Goal: Find specific page/section: Find specific page/section

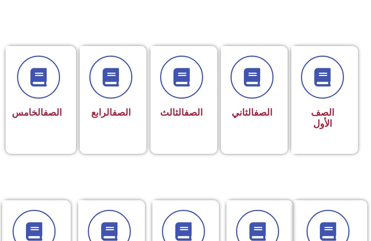
scroll to position [222, 0]
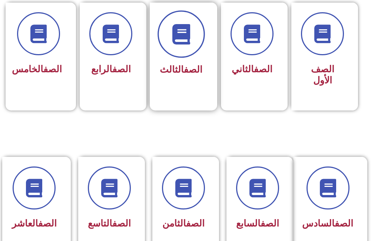
click at [183, 32] on icon at bounding box center [181, 34] width 20 height 20
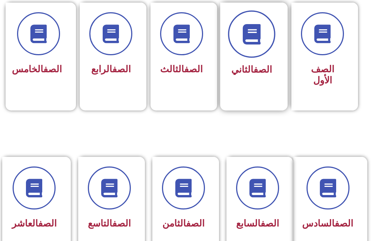
click at [244, 21] on span at bounding box center [251, 33] width 47 height 47
click at [243, 18] on span at bounding box center [251, 33] width 47 height 47
click at [243, 17] on span at bounding box center [251, 33] width 47 height 47
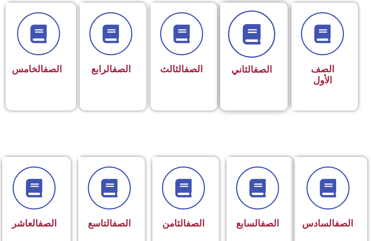
click at [243, 17] on span at bounding box center [251, 33] width 47 height 47
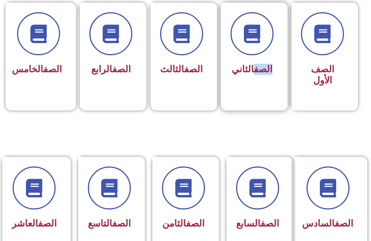
drag, startPoint x: 243, startPoint y: 17, endPoint x: 287, endPoint y: 80, distance: 76.5
click at [287, 80] on div "الصف الثاني" at bounding box center [254, 57] width 67 height 108
drag, startPoint x: 287, startPoint y: 80, endPoint x: 249, endPoint y: 76, distance: 37.3
click at [249, 76] on div "الصف الثاني" at bounding box center [251, 70] width 43 height 18
click at [249, 71] on span "الصف الثاني" at bounding box center [251, 69] width 41 height 11
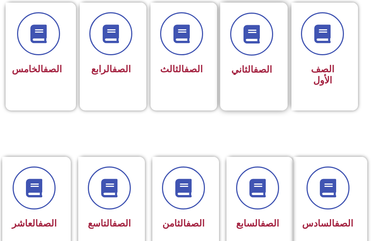
click at [254, 70] on link "الصف" at bounding box center [263, 69] width 19 height 11
click at [254, 69] on link "الصف" at bounding box center [263, 69] width 19 height 11
drag, startPoint x: 251, startPoint y: 68, endPoint x: 260, endPoint y: 56, distance: 15.6
click at [254, 67] on link "الصف" at bounding box center [263, 69] width 19 height 11
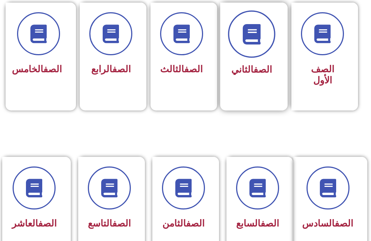
click at [261, 44] on icon at bounding box center [251, 34] width 20 height 20
click at [261, 43] on icon at bounding box center [251, 34] width 20 height 20
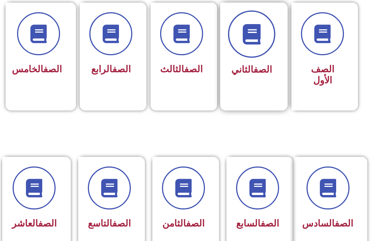
click at [261, 43] on icon at bounding box center [251, 34] width 20 height 20
